Goal: Task Accomplishment & Management: Manage account settings

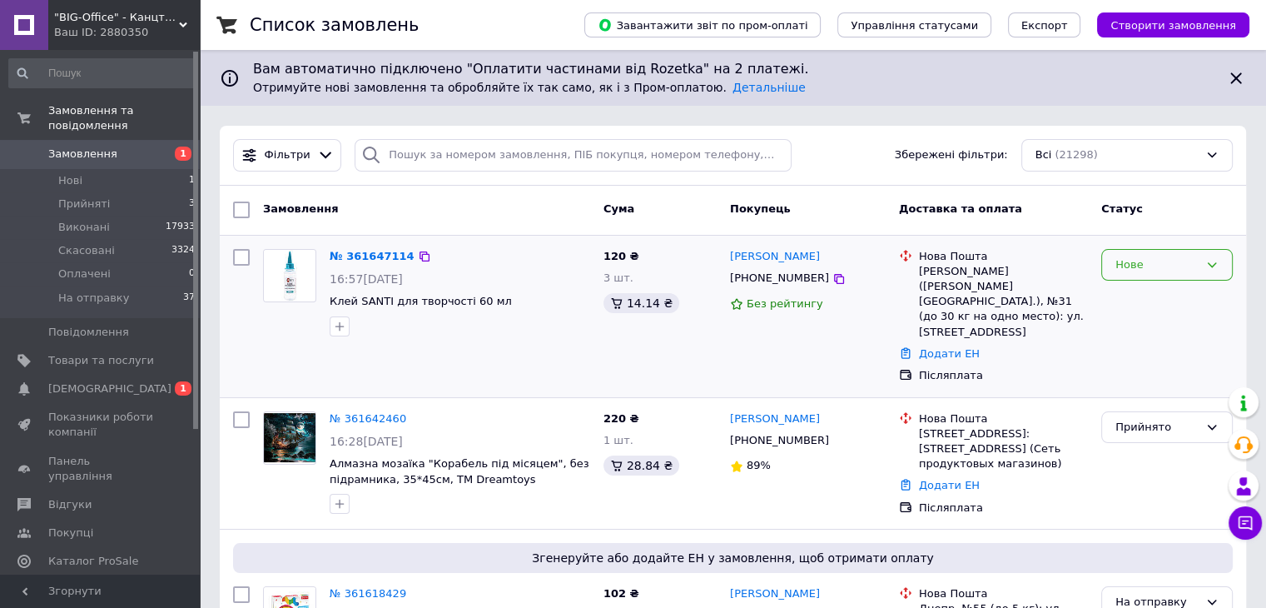
click at [1139, 249] on div "Нове" at bounding box center [1168, 265] width 132 height 32
click at [1142, 291] on li "Прийнято" at bounding box center [1167, 299] width 130 height 31
click at [410, 144] on input "search" at bounding box center [573, 155] width 437 height 32
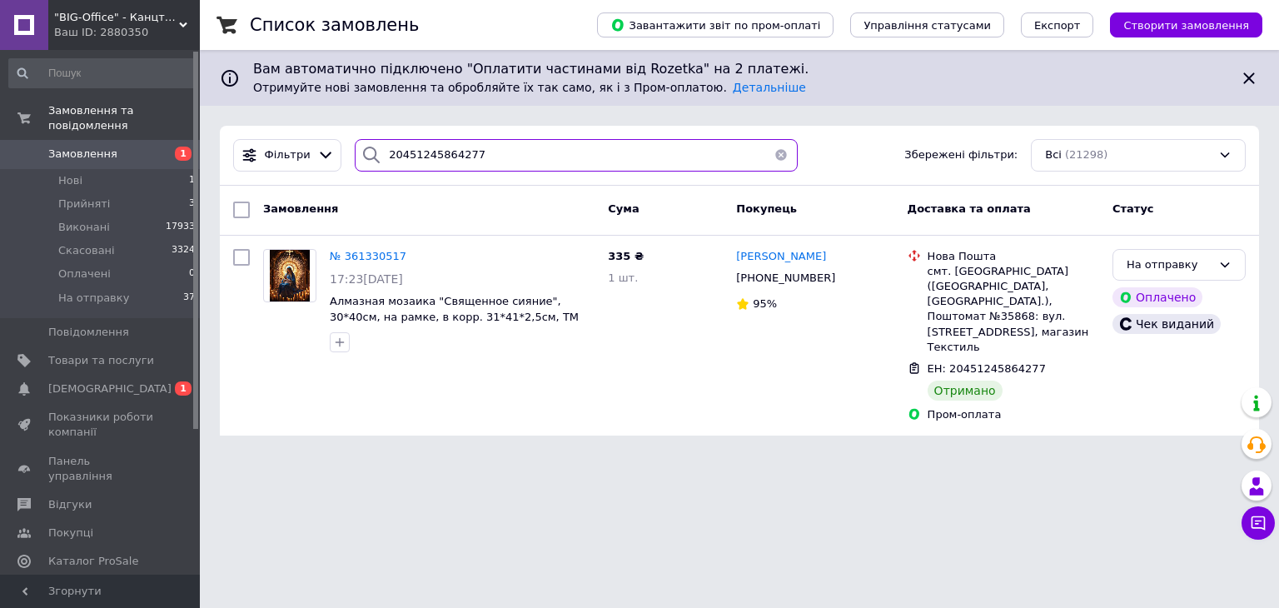
drag, startPoint x: 425, startPoint y: 150, endPoint x: 498, endPoint y: 153, distance: 73.3
click at [498, 153] on input "20451245864277" at bounding box center [576, 155] width 443 height 32
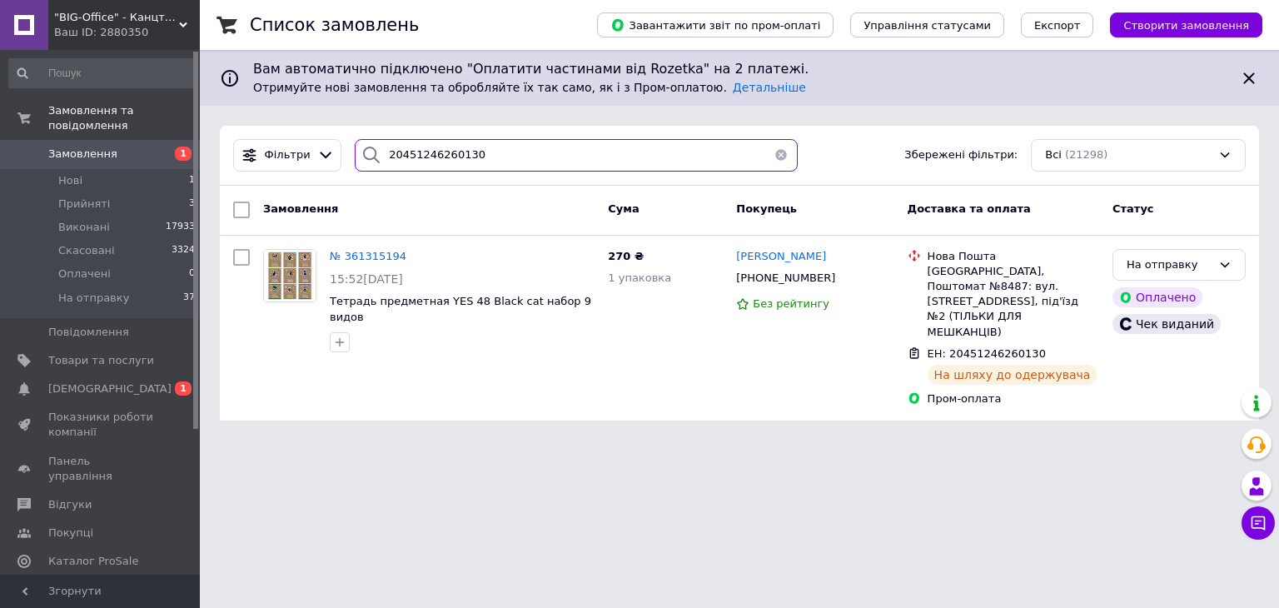
type input "20451246260130"
click at [776, 151] on button "button" at bounding box center [780, 155] width 33 height 32
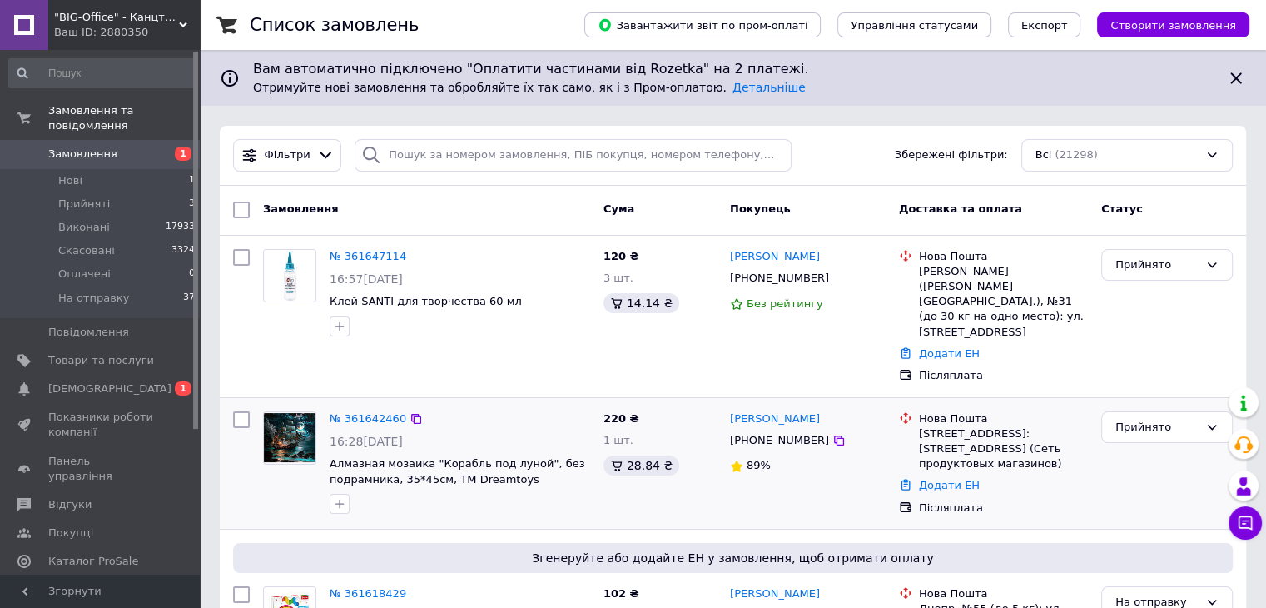
drag, startPoint x: 819, startPoint y: 411, endPoint x: 818, endPoint y: 425, distance: 13.4
click at [833, 434] on icon at bounding box center [839, 440] width 13 height 13
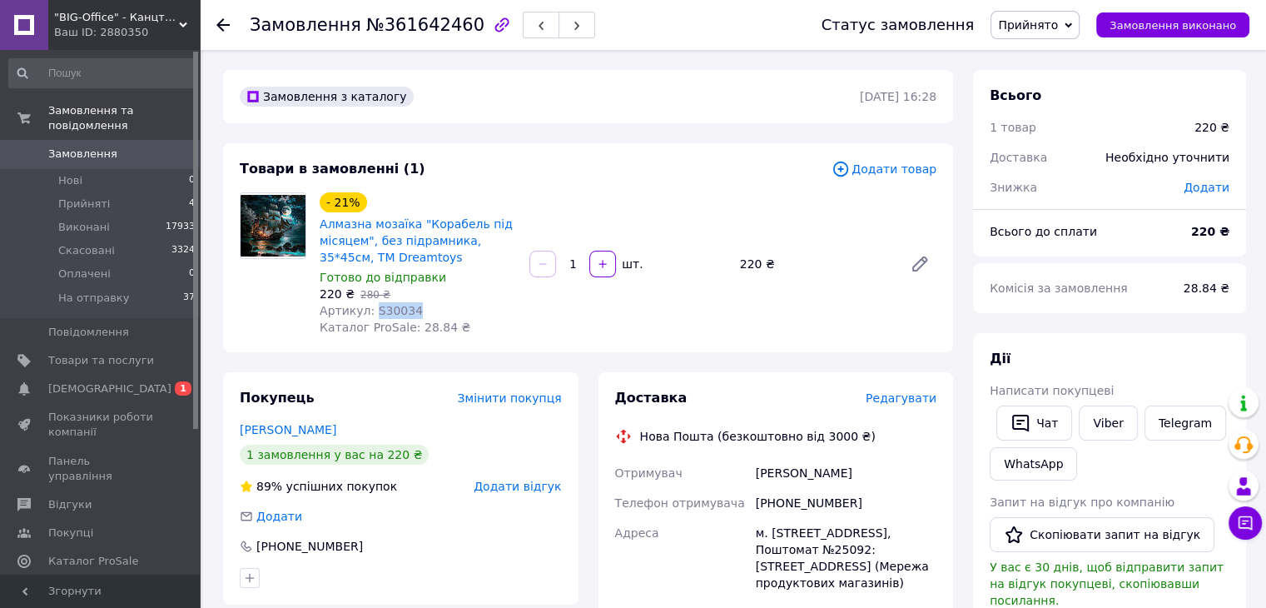
drag, startPoint x: 371, startPoint y: 312, endPoint x: 423, endPoint y: 315, distance: 52.5
click at [423, 315] on div "Артикул: S30034" at bounding box center [418, 310] width 196 height 17
copy span "S30034"
click at [290, 429] on link "Микал Тетяна" at bounding box center [288, 429] width 97 height 13
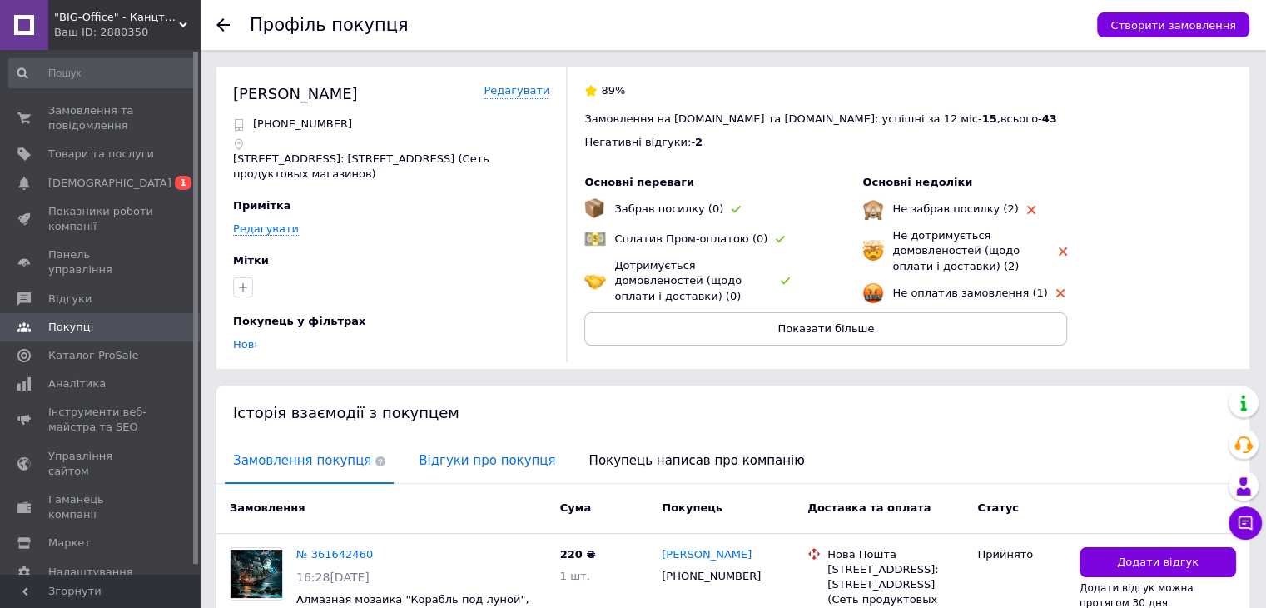
click at [455, 472] on span "Відгуки про покупця" at bounding box center [486, 461] width 153 height 42
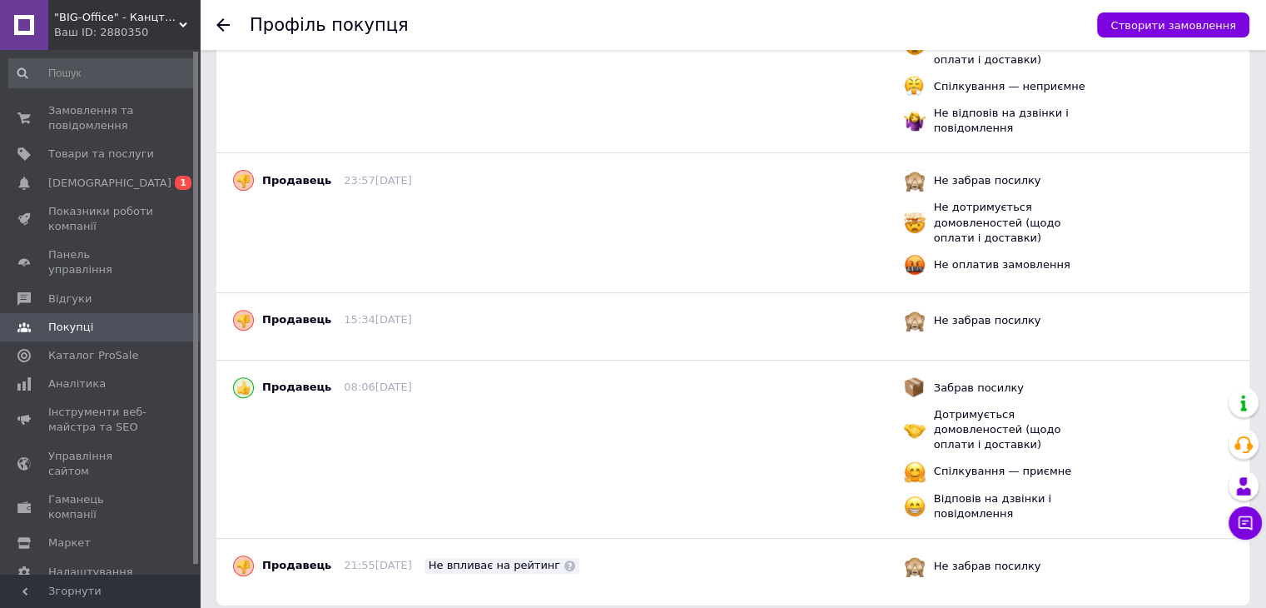
scroll to position [606, 0]
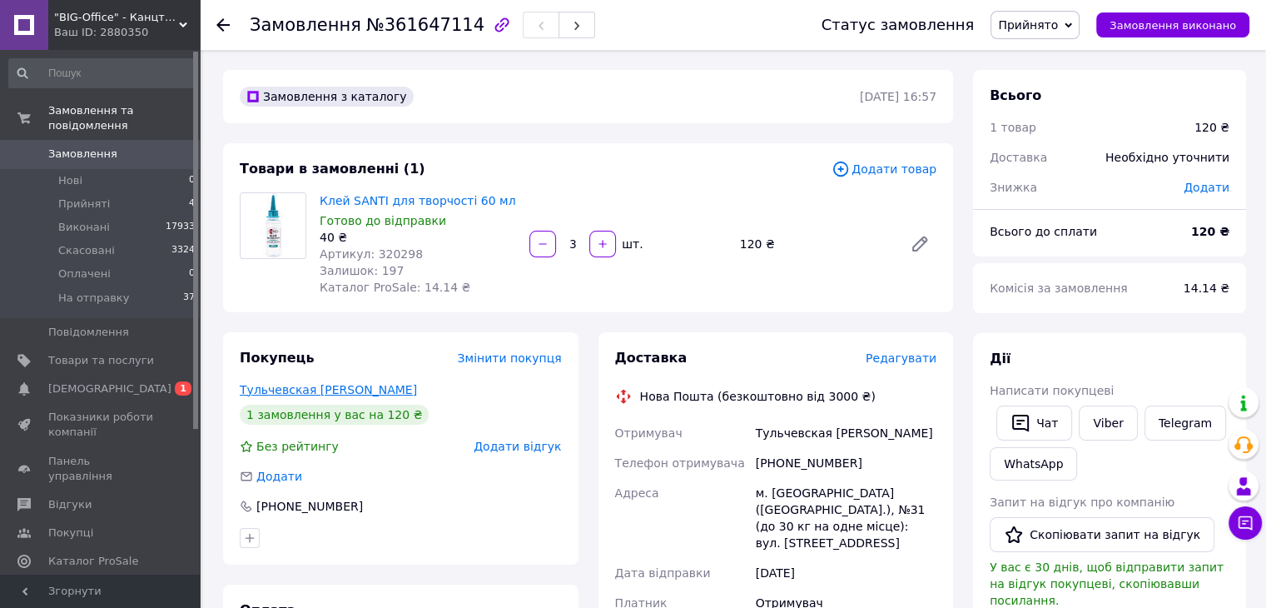
click at [306, 387] on link "Тульчевская [PERSON_NAME]" at bounding box center [328, 389] width 177 height 13
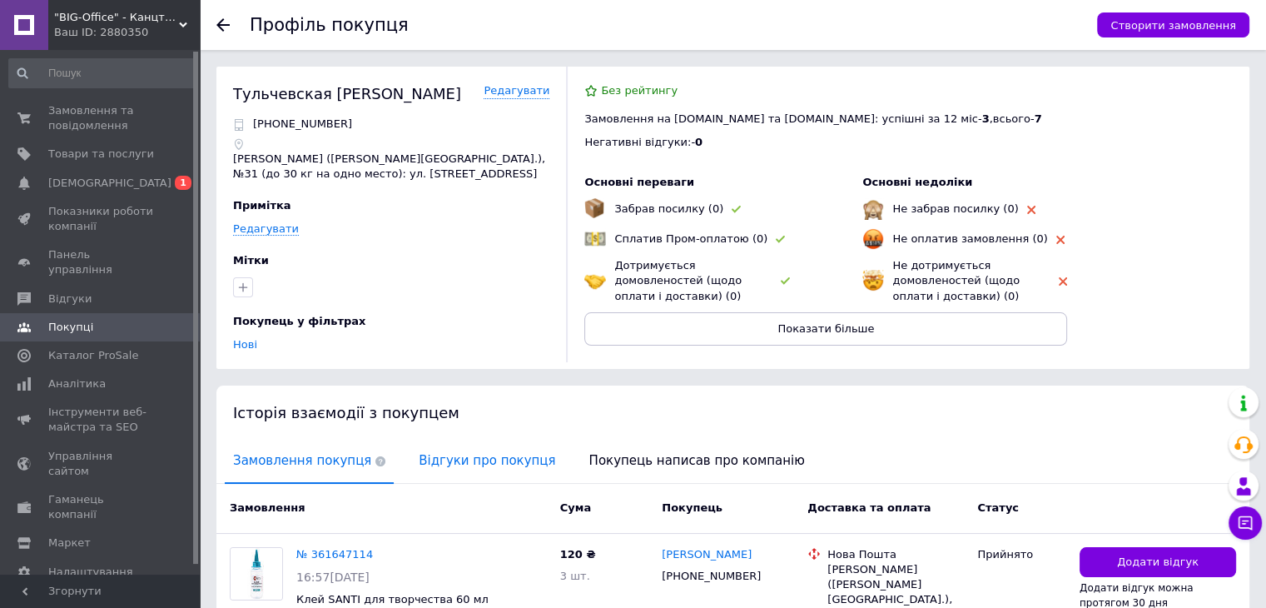
click at [483, 455] on span "Відгуки про покупця" at bounding box center [486, 461] width 153 height 42
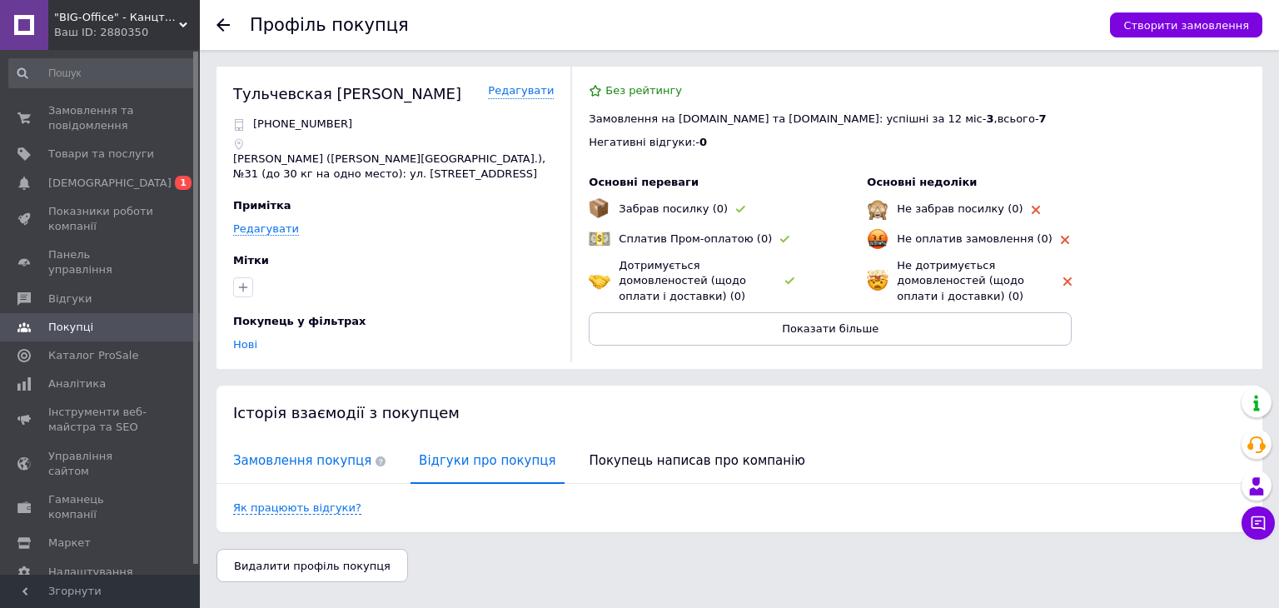
click at [325, 458] on span "Замовлення покупця" at bounding box center [309, 461] width 169 height 42
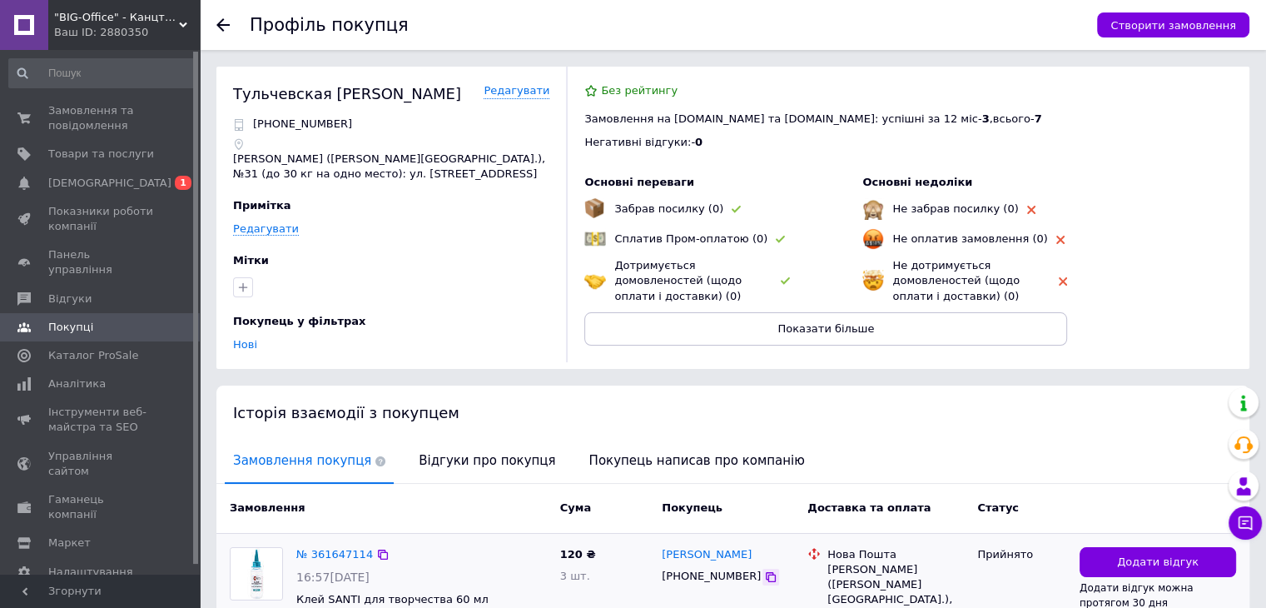
click at [764, 579] on icon at bounding box center [770, 576] width 13 height 13
